Goal: Task Accomplishment & Management: Manage account settings

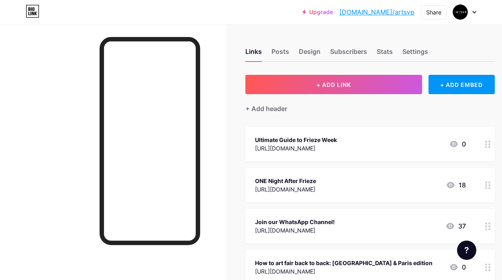
click at [337, 143] on div "Ultimate Guide to Frieze Week" at bounding box center [296, 139] width 82 height 8
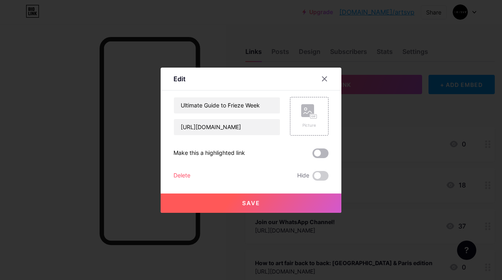
click at [313, 153] on span at bounding box center [321, 153] width 16 height 10
click at [313, 155] on input "checkbox" at bounding box center [313, 155] width 0 height 0
click at [239, 207] on button "Save" at bounding box center [251, 202] width 181 height 19
